Goal: Transaction & Acquisition: Purchase product/service

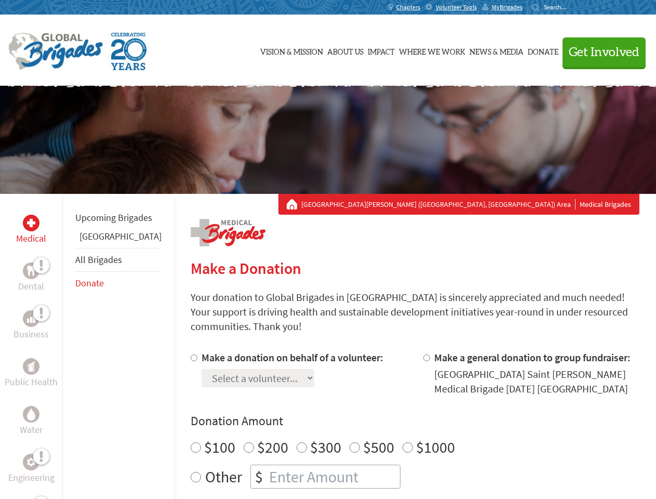
click at [573, 7] on div "Search for:" at bounding box center [553, 7] width 42 height 8
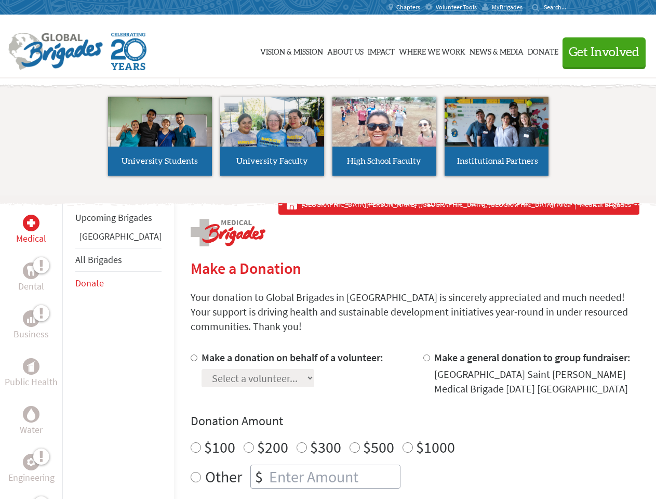
click at [599, 52] on span "Get Involved" at bounding box center [604, 52] width 71 height 12
click at [328, 140] on li "High School Faculty" at bounding box center [384, 136] width 112 height 96
click at [69, 346] on div "Upcoming Brigades Guatemala All Brigades Donate" at bounding box center [118, 443] width 112 height 499
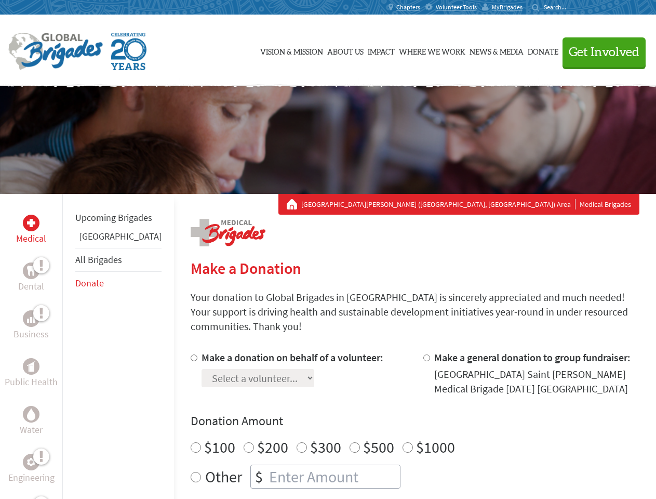
click at [397, 417] on div "Donation Amount $100 $200 $300 $500 $1000 Other $" at bounding box center [415, 450] width 449 height 76
click at [191, 354] on input "Make a donation on behalf of a volunteer:" at bounding box center [194, 357] width 7 height 7
radio input "true"
click at [423, 354] on input "Make a general donation to group fundraiser:" at bounding box center [426, 357] width 7 height 7
radio input "true"
